Goal: Task Accomplishment & Management: Manage account settings

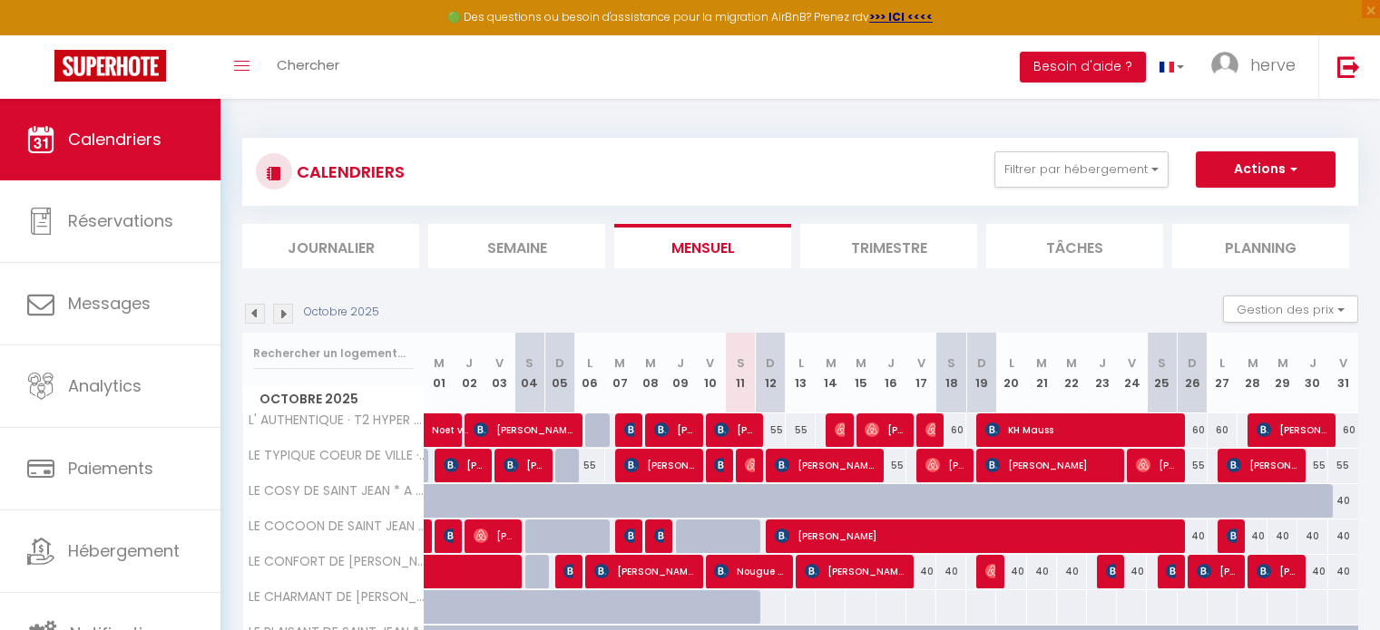
select select
click at [1257, 533] on div "40" at bounding box center [1252, 537] width 30 height 34
type input "40"
select select "1"
type input "[DATE]"
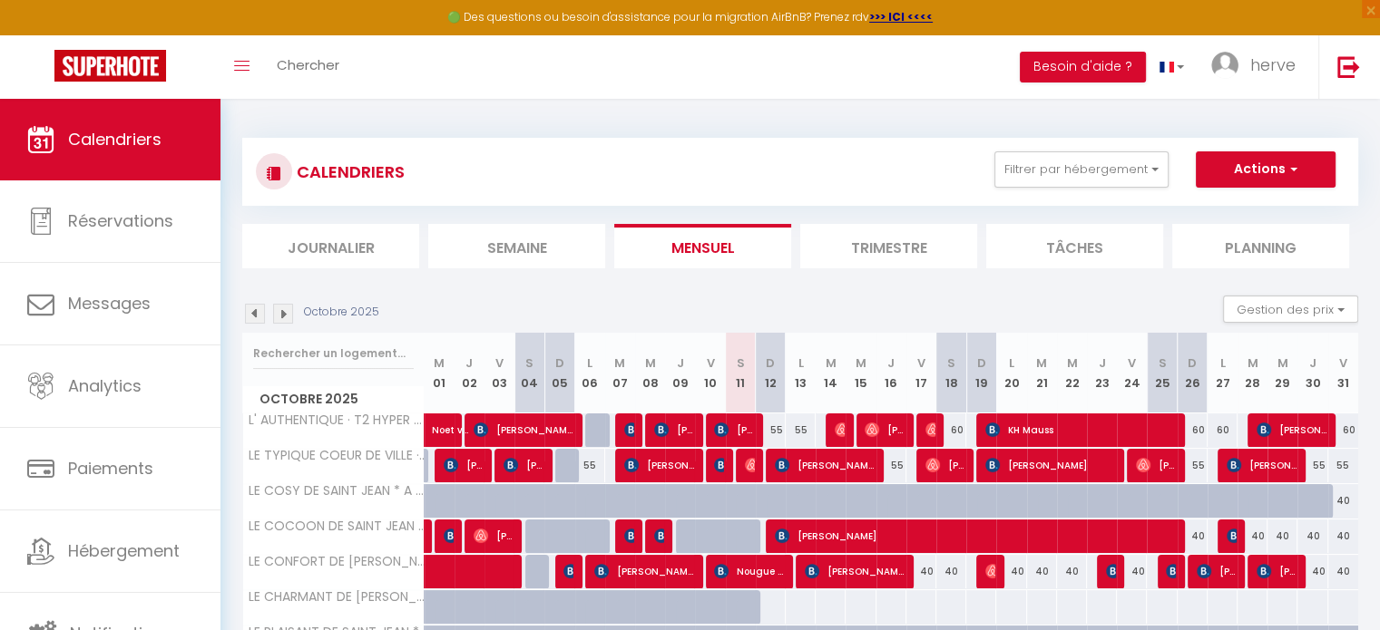
type input "Mer 29 Octobre 2025"
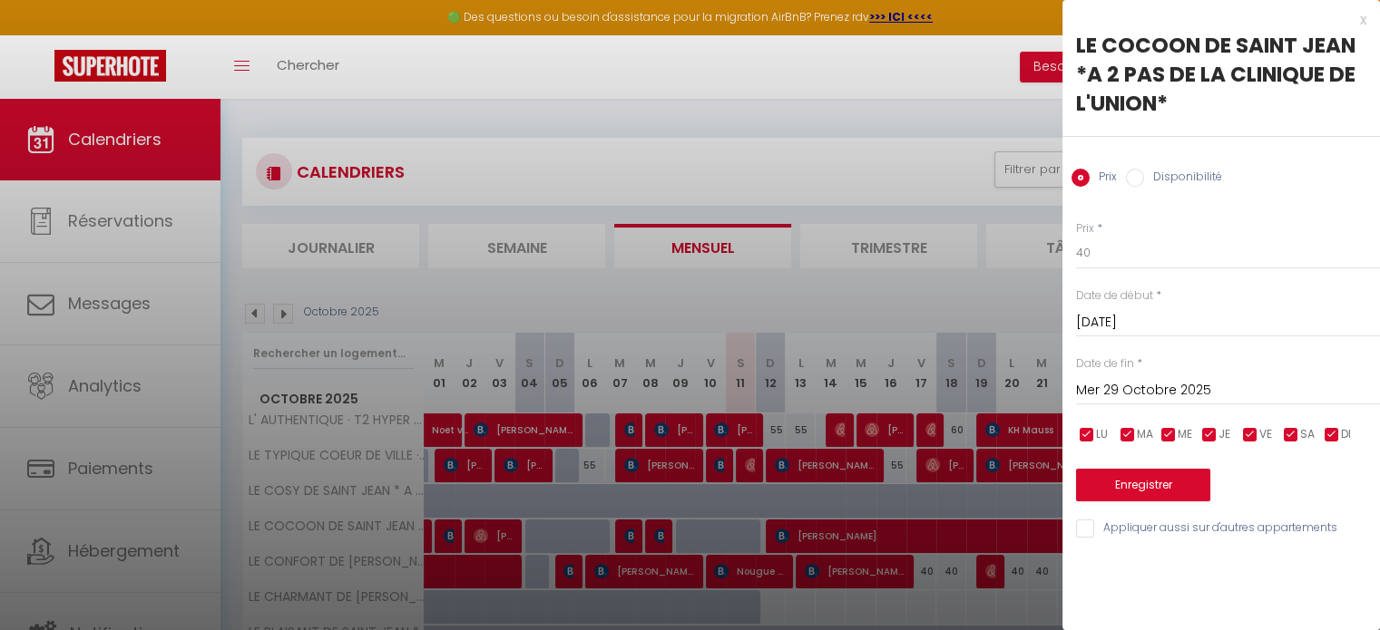
click at [1136, 177] on input "Disponibilité" at bounding box center [1135, 178] width 18 height 18
radio input "true"
radio input "false"
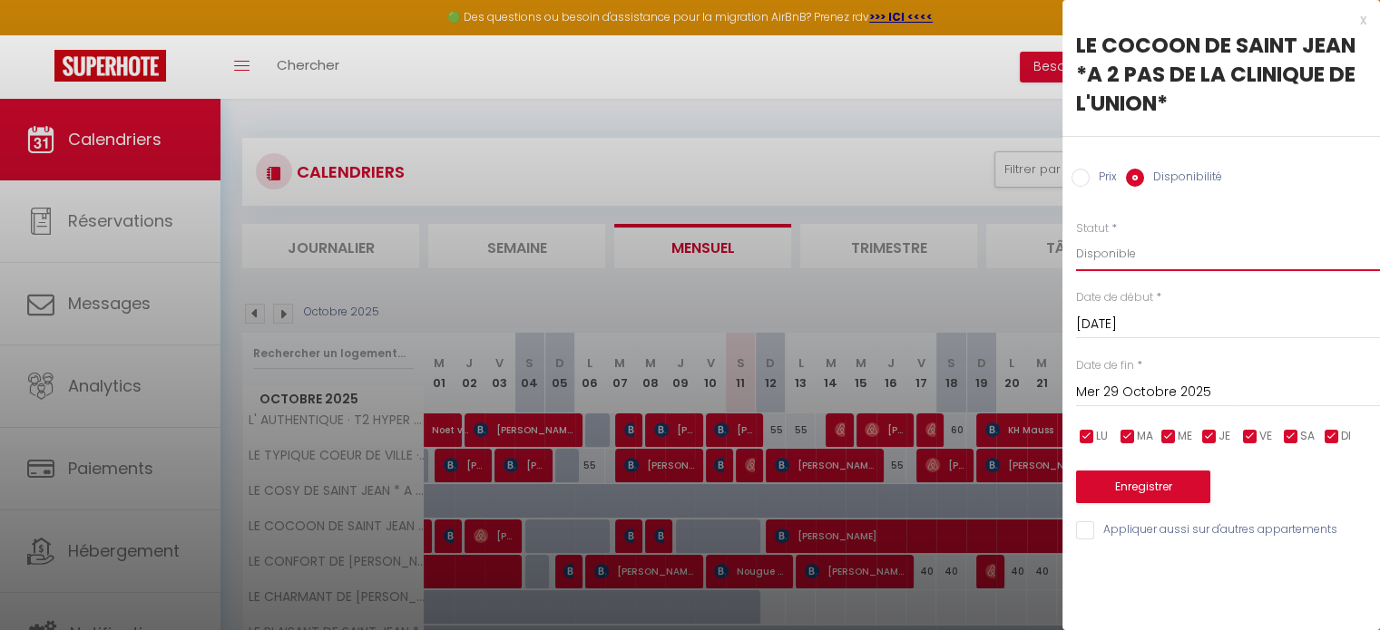
click at [1099, 253] on select "Disponible Indisponible" at bounding box center [1228, 254] width 304 height 34
select select "0"
click at [1076, 237] on select "Disponible Indisponible" at bounding box center [1228, 254] width 304 height 34
click at [1121, 479] on button "Enregistrer" at bounding box center [1143, 487] width 134 height 33
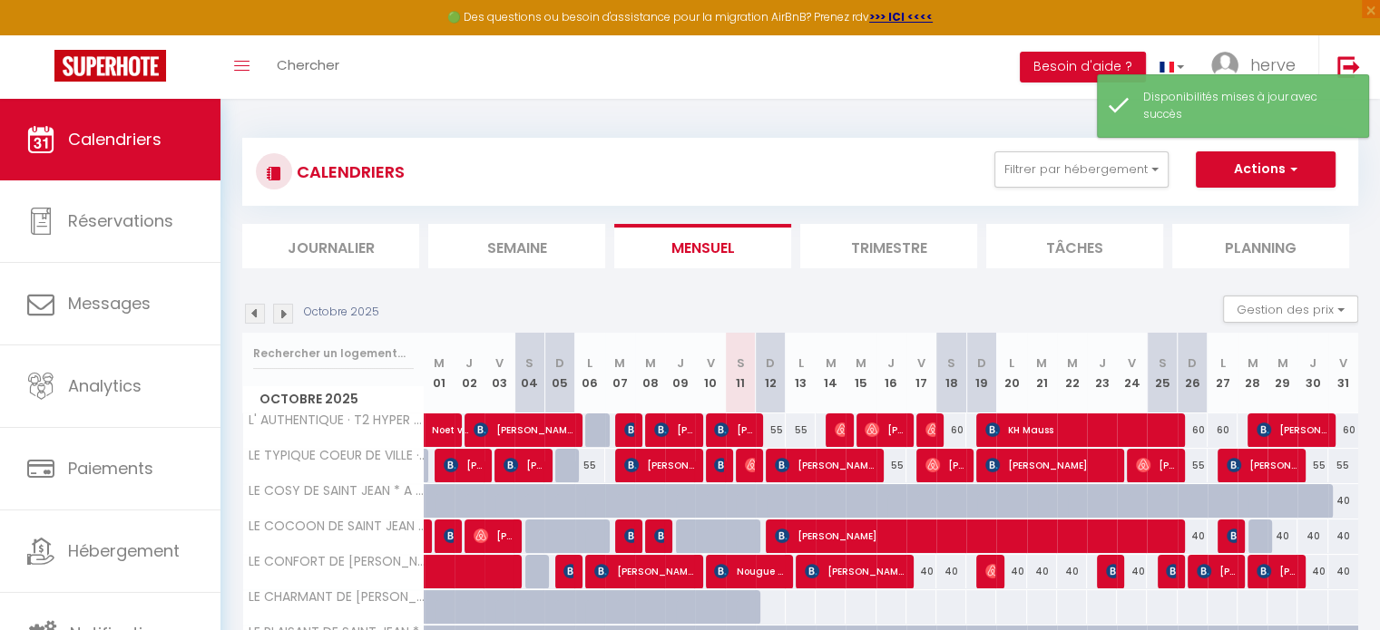
click at [288, 312] on img at bounding box center [283, 314] width 20 height 20
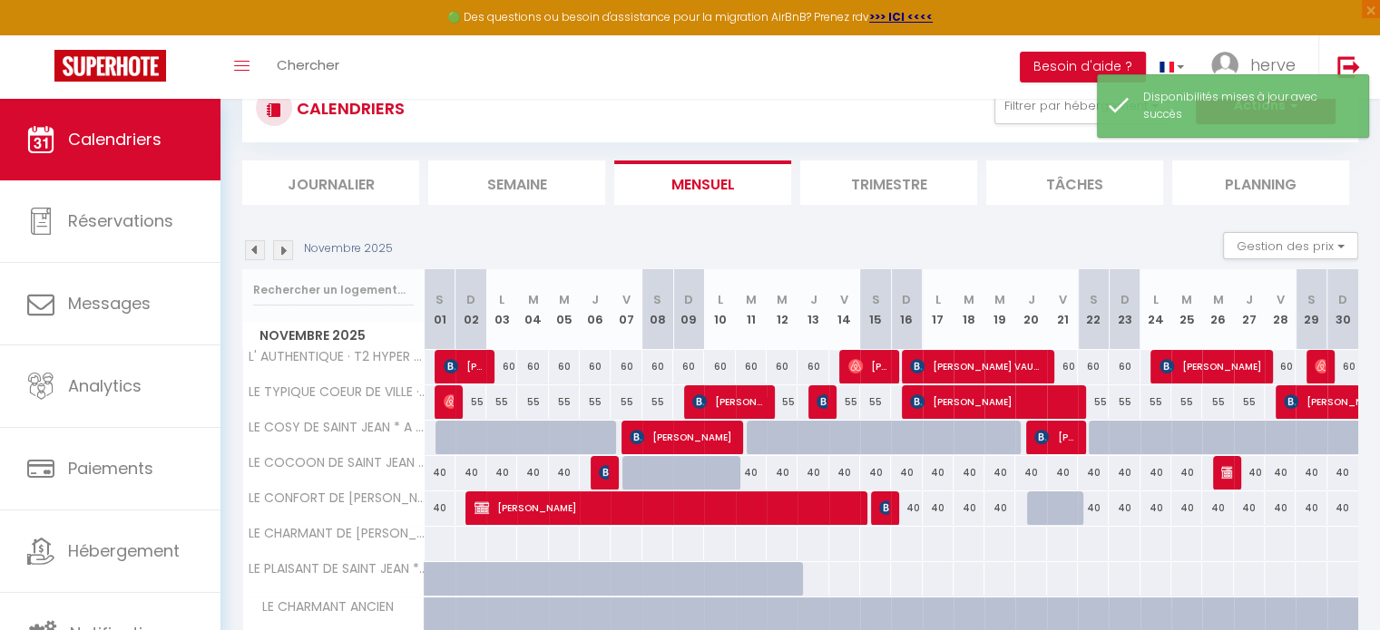
scroll to position [138, 0]
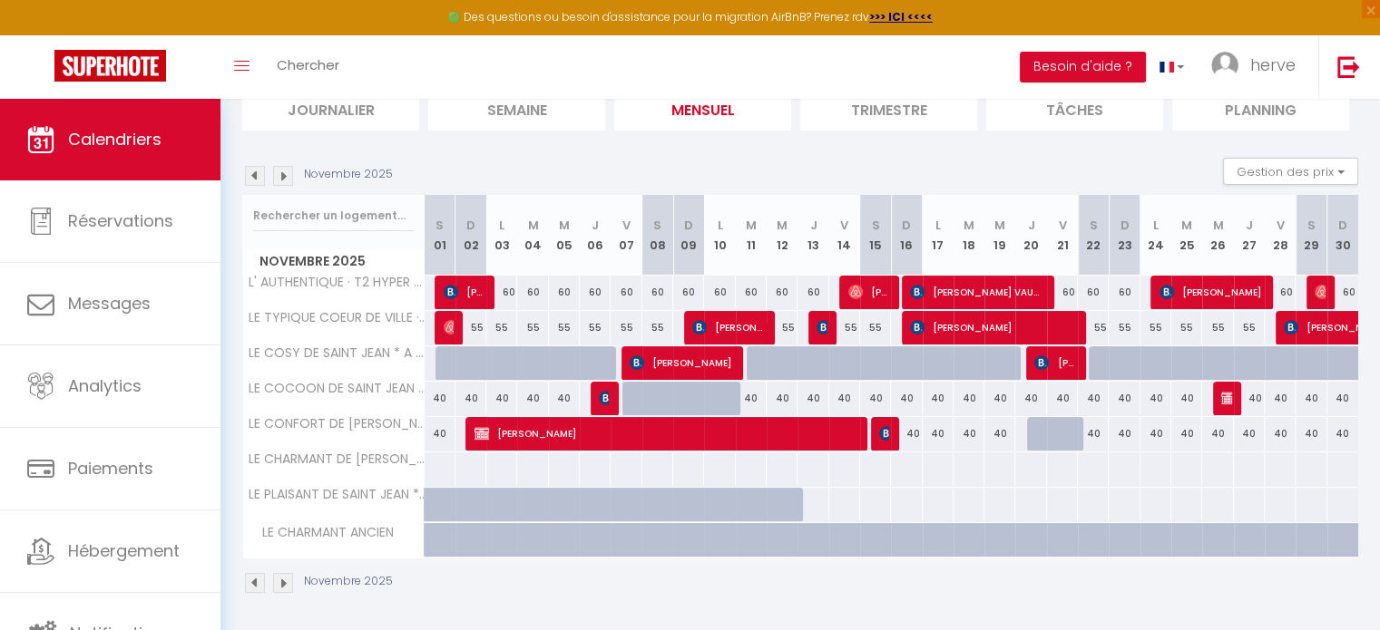
click at [474, 398] on div "40" at bounding box center [470, 399] width 31 height 34
select select "1"
type input "Dim 02 Novembre 2025"
type input "Lun 03 Novembre 2025"
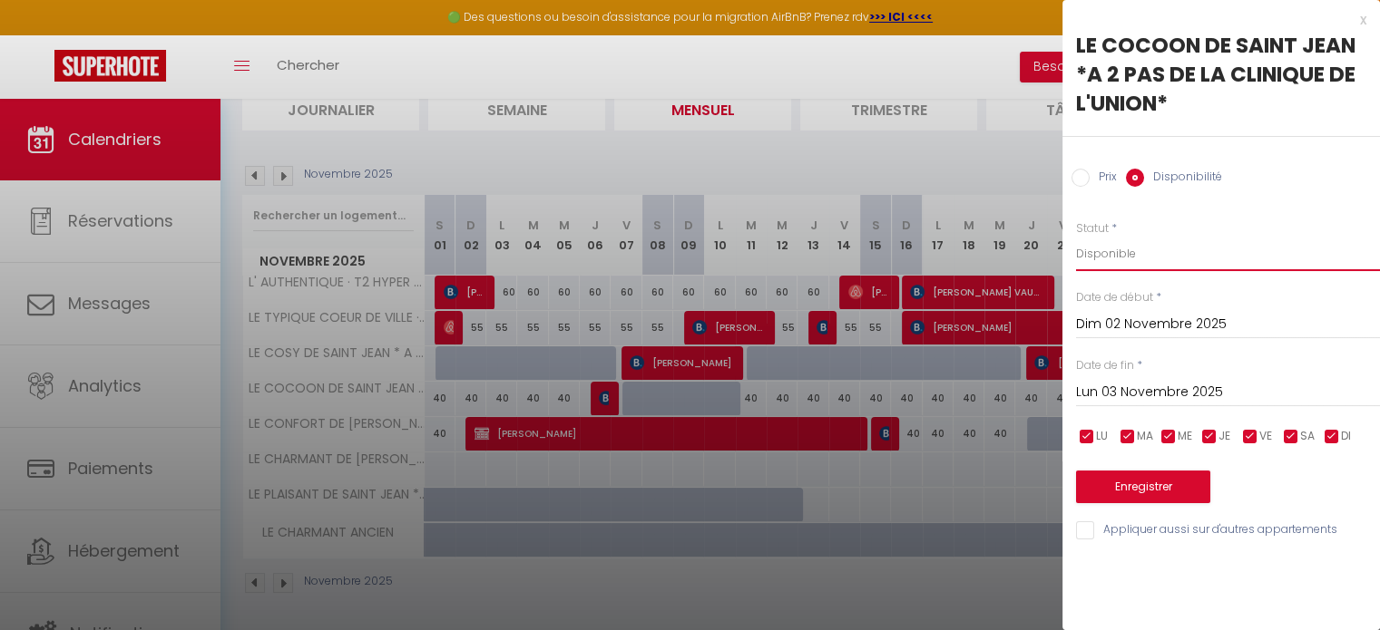
click at [1093, 244] on select "Disponible Indisponible" at bounding box center [1228, 254] width 304 height 34
select select "0"
click at [1076, 237] on select "Disponible Indisponible" at bounding box center [1228, 254] width 304 height 34
click at [1132, 490] on button "Enregistrer" at bounding box center [1143, 487] width 134 height 33
